Goal: Information Seeking & Learning: Learn about a topic

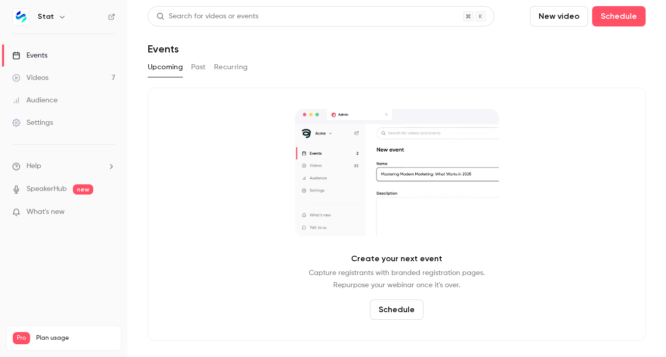
click at [68, 78] on link "Videos 7" at bounding box center [63, 78] width 127 height 22
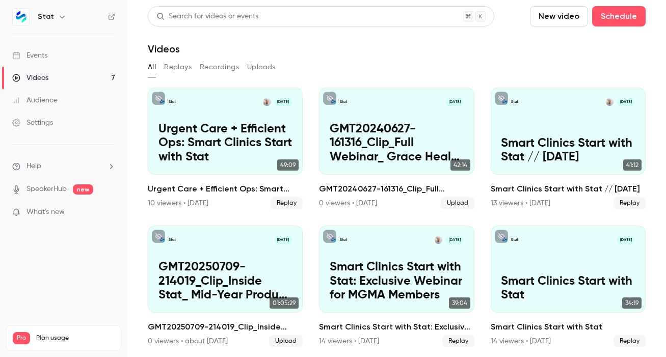
click at [68, 52] on link "Events" at bounding box center [63, 55] width 127 height 22
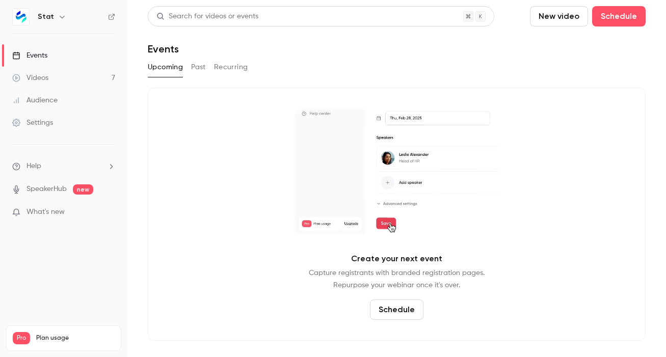
click at [200, 65] on button "Past" at bounding box center [198, 67] width 15 height 16
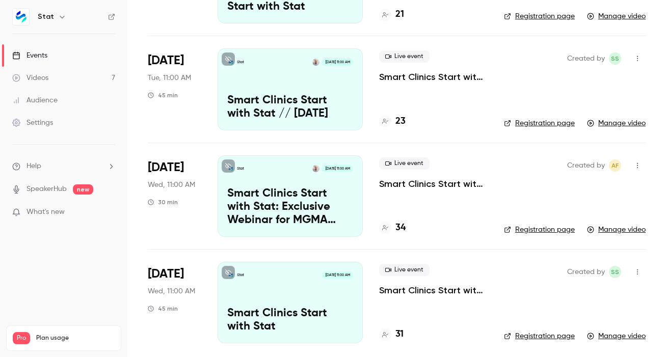
scroll to position [150, 0]
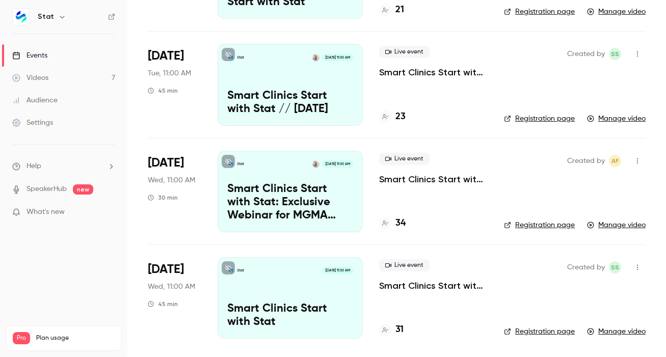
click at [437, 185] on div "Live event Smart Clinics Start with Stat: Exclusive Webinar for MGMA Members 34" at bounding box center [433, 191] width 108 height 81
click at [435, 180] on p "Smart Clinics Start with Stat: Exclusive Webinar for MGMA Members" at bounding box center [433, 179] width 108 height 12
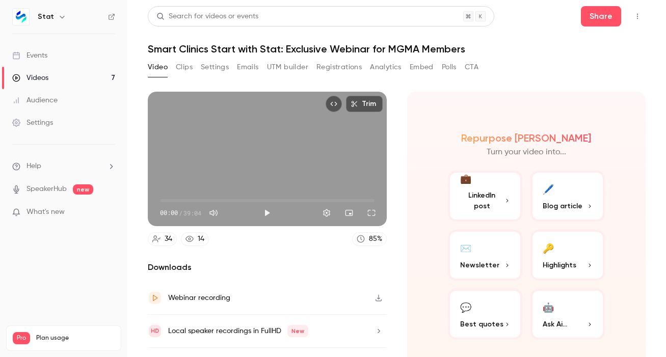
click at [336, 70] on button "Registrations" at bounding box center [338, 67] width 45 height 16
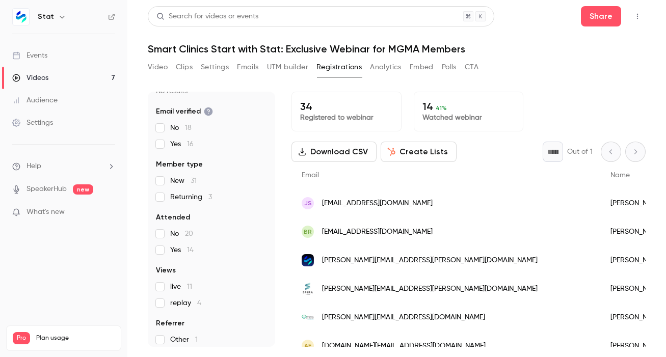
scroll to position [93, 0]
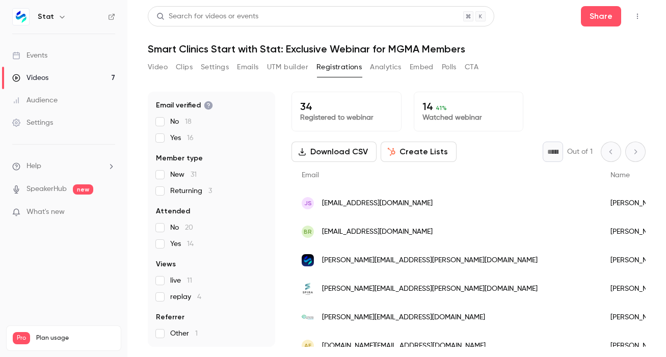
click at [56, 213] on span "What's new" at bounding box center [45, 212] width 38 height 11
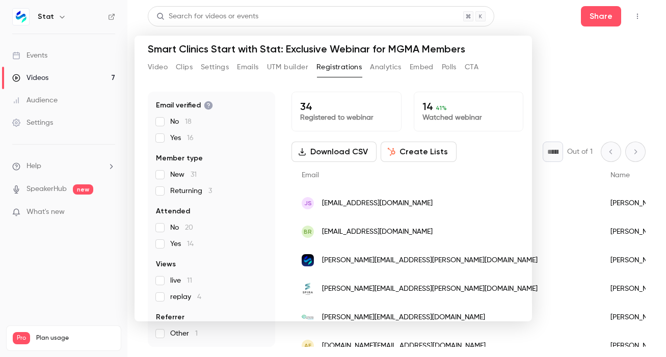
click at [562, 75] on div at bounding box center [333, 178] width 666 height 357
